Goal: Find specific page/section: Find specific page/section

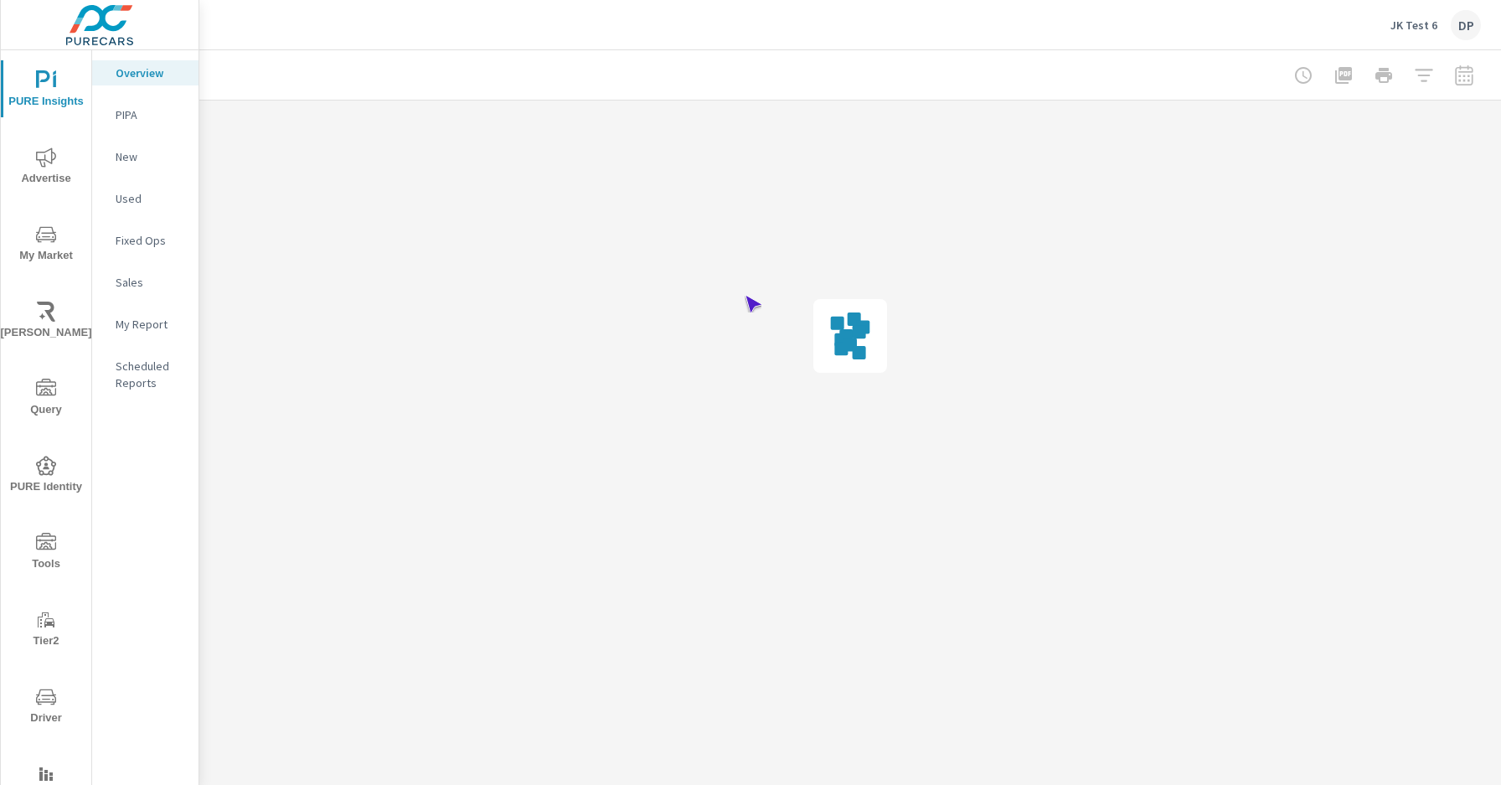
click at [43, 707] on span "Driver" at bounding box center [46, 707] width 80 height 41
